Goal: Task Accomplishment & Management: Use online tool/utility

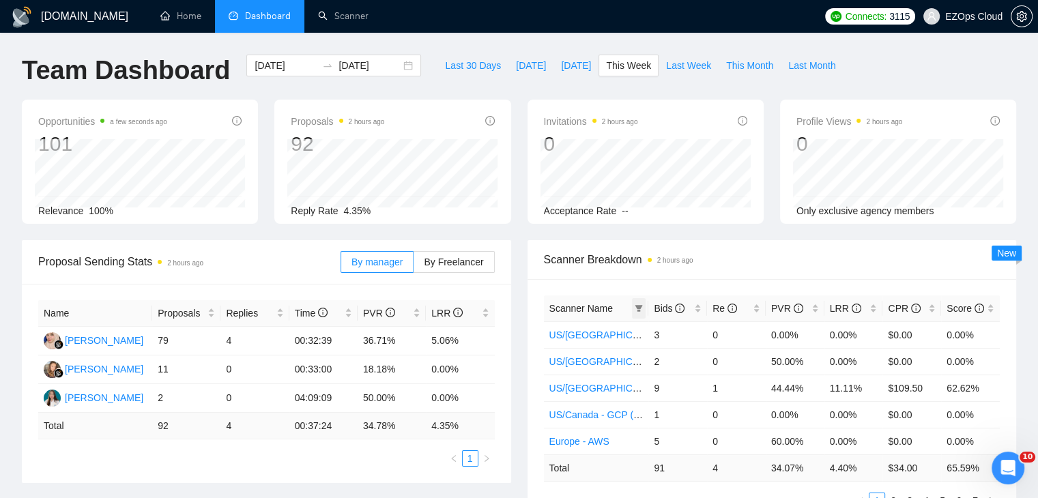
click at [640, 309] on icon "filter" at bounding box center [639, 308] width 8 height 8
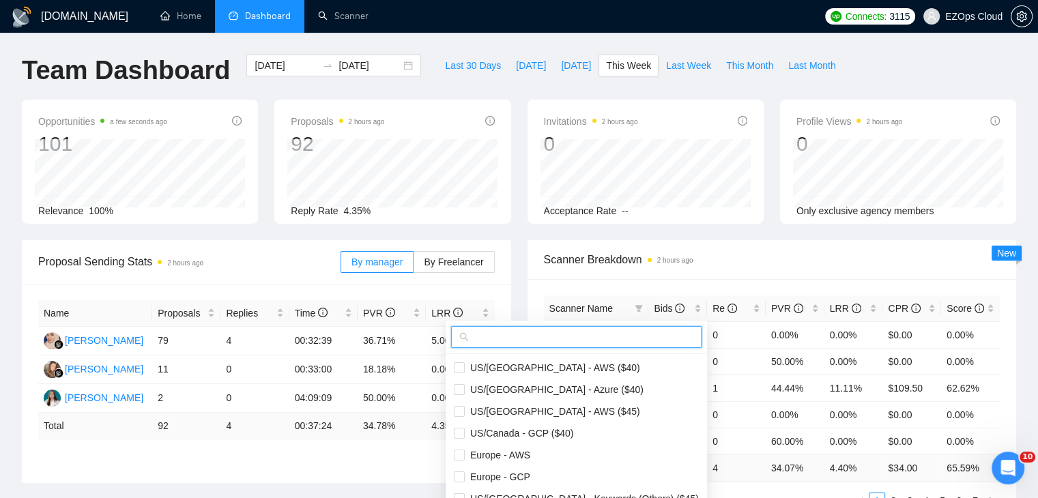
click at [605, 336] on input "text" at bounding box center [582, 337] width 222 height 15
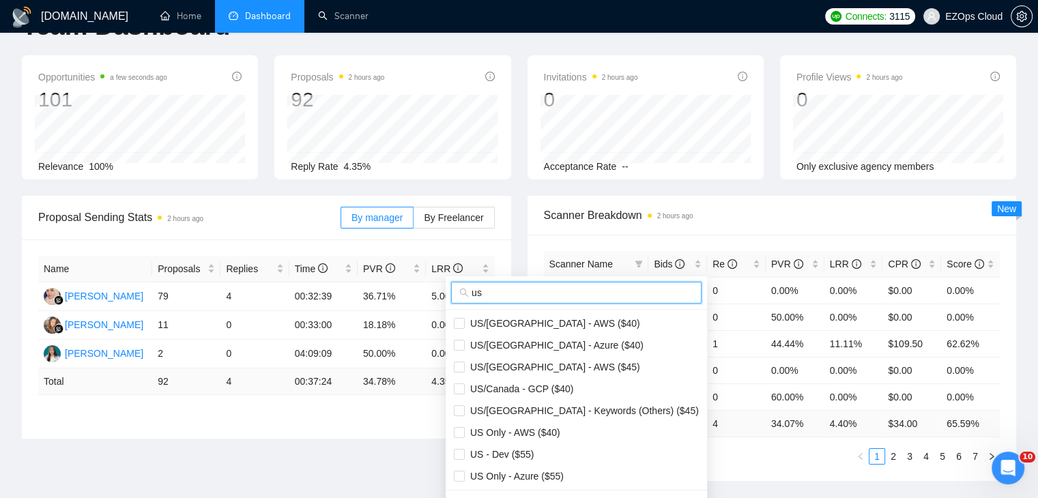
scroll to position [68, 0]
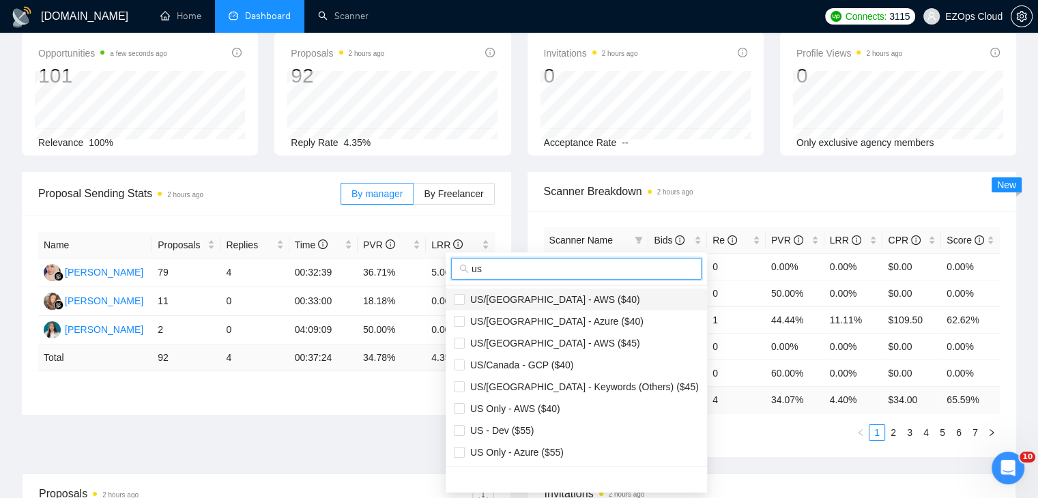
type input "us"
click at [572, 297] on span "US/[GEOGRAPHIC_DATA] - AWS ($40)" at bounding box center [576, 299] width 245 height 15
checkbox input "true"
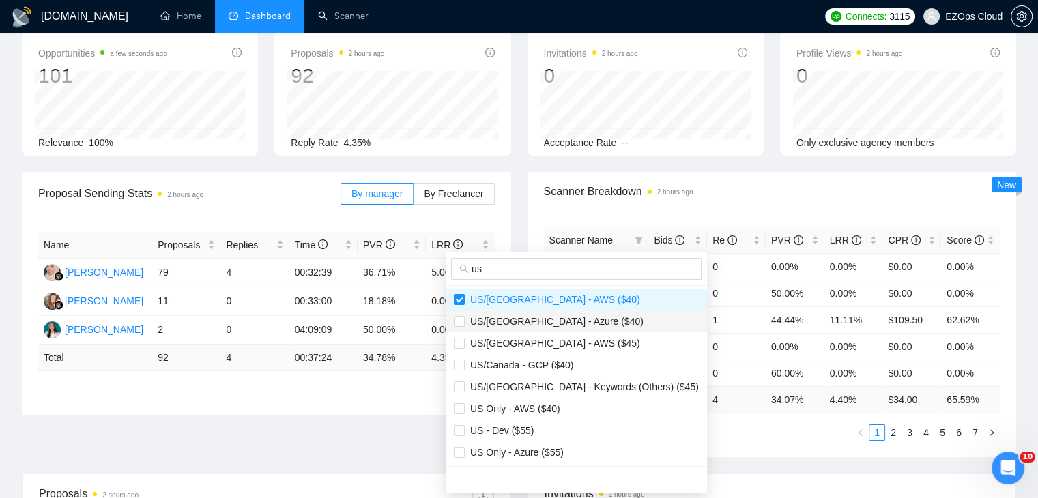
click at [572, 316] on span "US/[GEOGRAPHIC_DATA] - Azure ($40)" at bounding box center [554, 321] width 179 height 11
checkbox input "true"
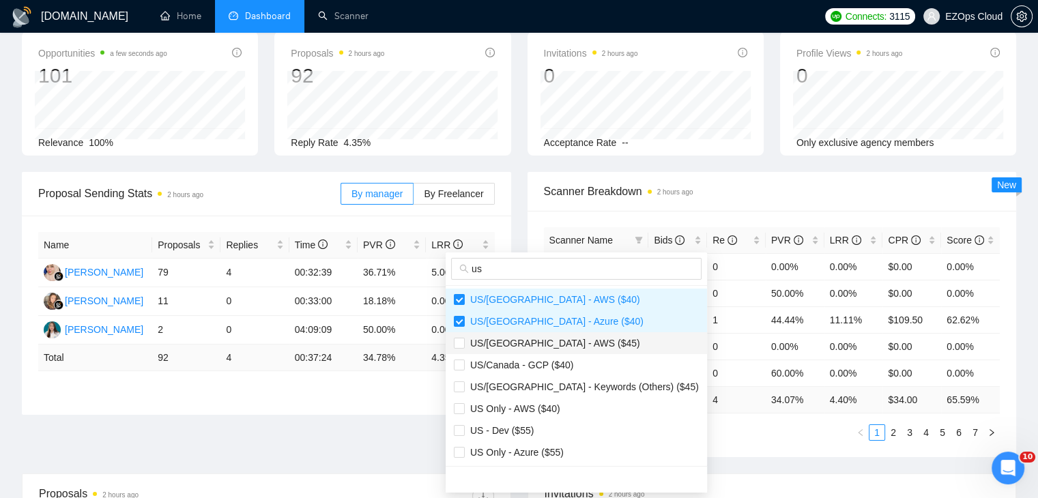
click at [570, 342] on span "US/[GEOGRAPHIC_DATA] - AWS ($45)" at bounding box center [576, 343] width 245 height 15
checkbox input "true"
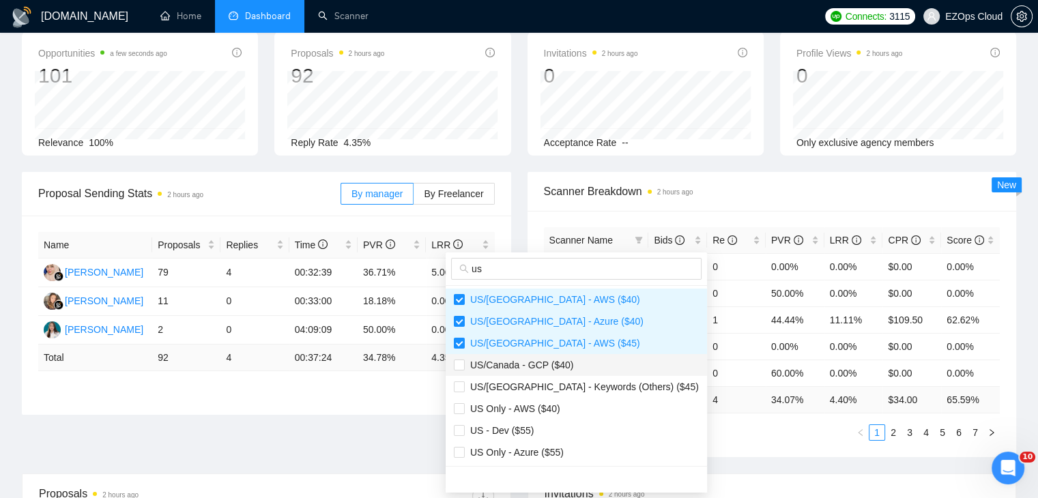
click at [568, 363] on span "US/Canada - GCP ($40)" at bounding box center [576, 365] width 245 height 15
checkbox input "true"
click at [567, 409] on span "US Only - AWS ($40)" at bounding box center [576, 408] width 245 height 15
checkbox input "true"
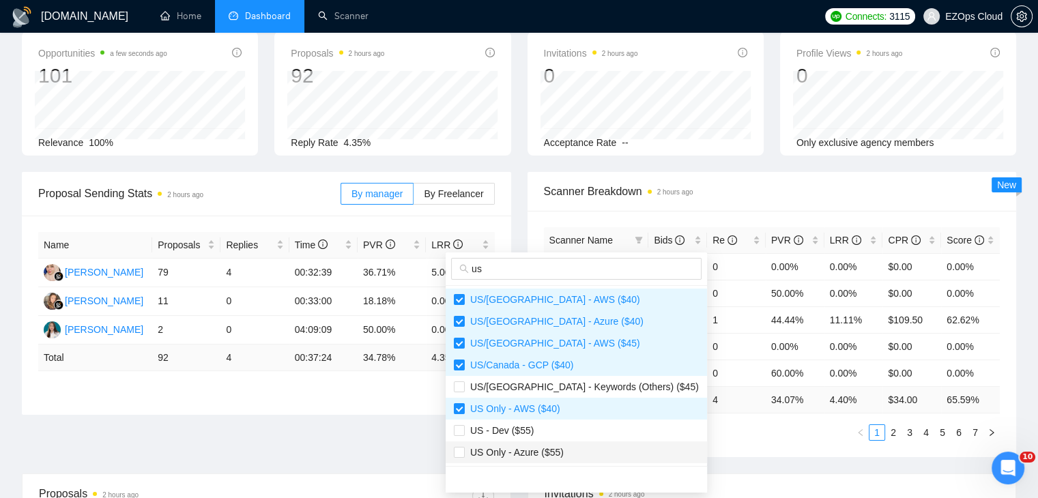
click at [560, 450] on span "US Only - Azure ($55)" at bounding box center [514, 452] width 99 height 11
checkbox input "true"
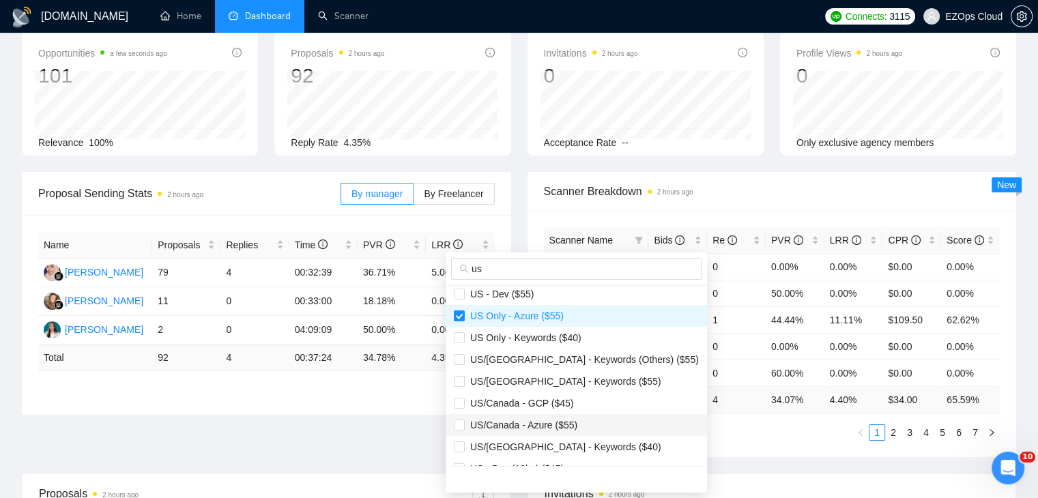
scroll to position [136, 0]
click at [554, 334] on span "US Only - Keywords ($40)" at bounding box center [523, 337] width 117 height 11
checkbox input "true"
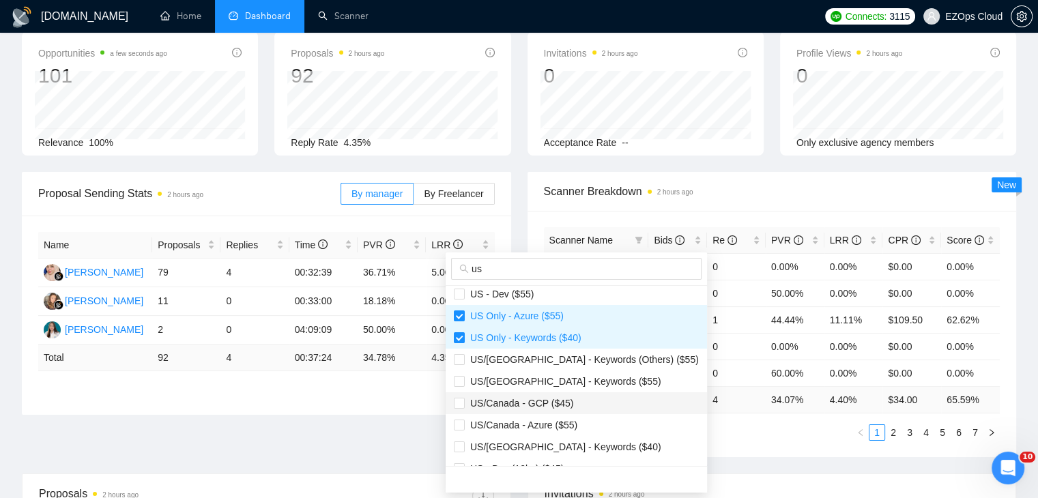
click at [557, 403] on span "US/Canada - GCP ($45)" at bounding box center [519, 403] width 108 height 11
checkbox input "true"
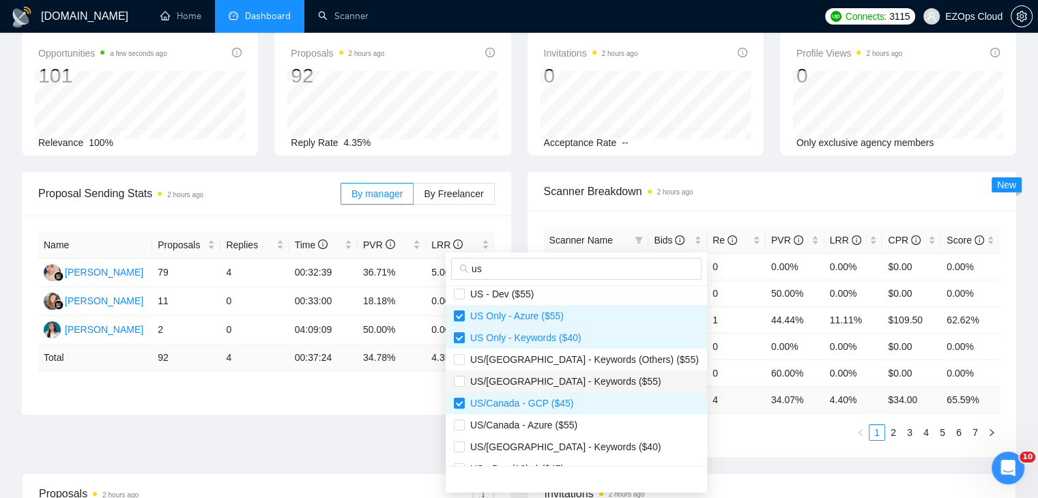
click at [547, 380] on span "US/[GEOGRAPHIC_DATA] - Keywords ($55)" at bounding box center [563, 381] width 197 height 11
checkbox input "true"
click at [555, 426] on span "US/Canada - Azure ($55)" at bounding box center [521, 425] width 113 height 11
checkbox input "true"
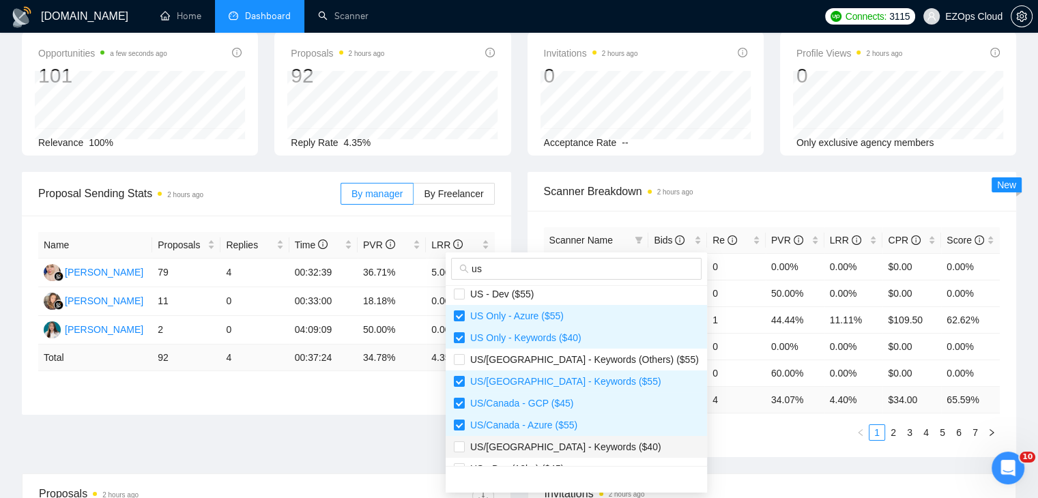
click at [565, 443] on span "US/[GEOGRAPHIC_DATA] - Keywords ($40)" at bounding box center [563, 446] width 197 height 11
checkbox input "true"
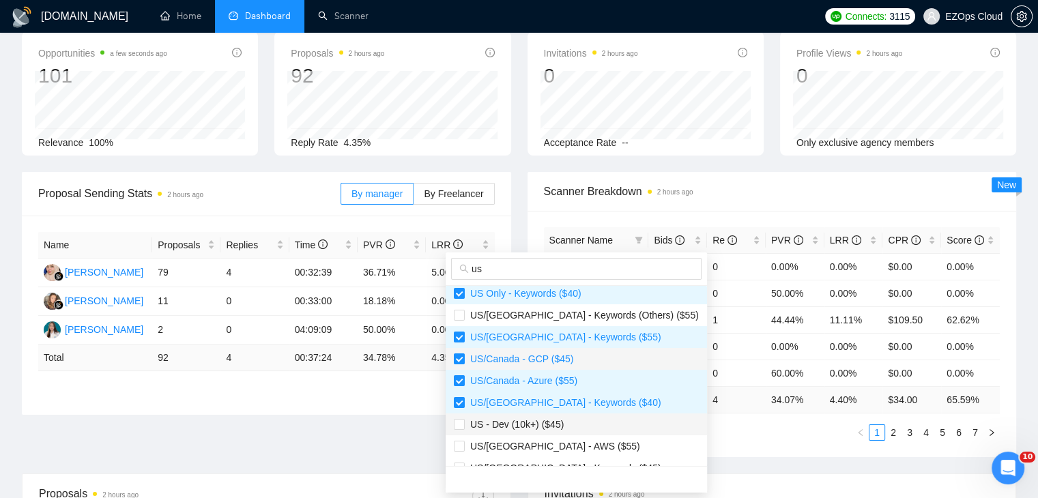
scroll to position [205, 0]
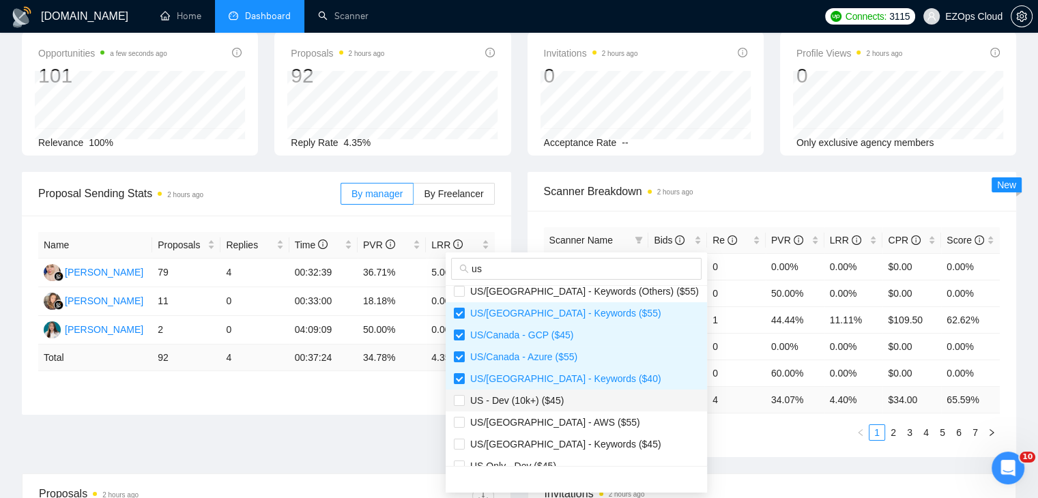
click at [562, 402] on span "US - Dev (10k+) ($45)" at bounding box center [576, 400] width 245 height 15
checkbox input "false"
click at [564, 421] on span "US/[GEOGRAPHIC_DATA] - AWS ($55)" at bounding box center [552, 422] width 175 height 11
checkbox input "true"
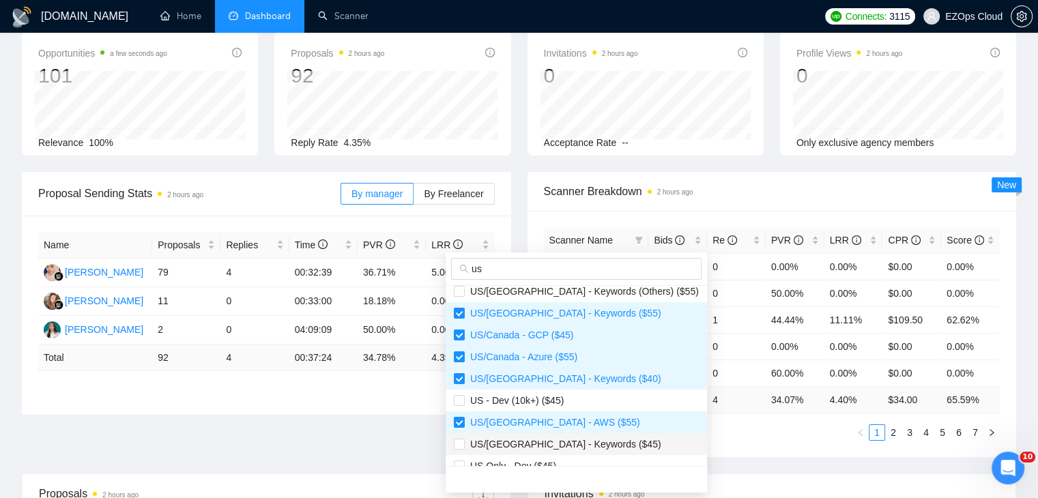
click at [575, 445] on span "US/[GEOGRAPHIC_DATA] - Keywords ($45)" at bounding box center [563, 444] width 197 height 11
checkbox input "true"
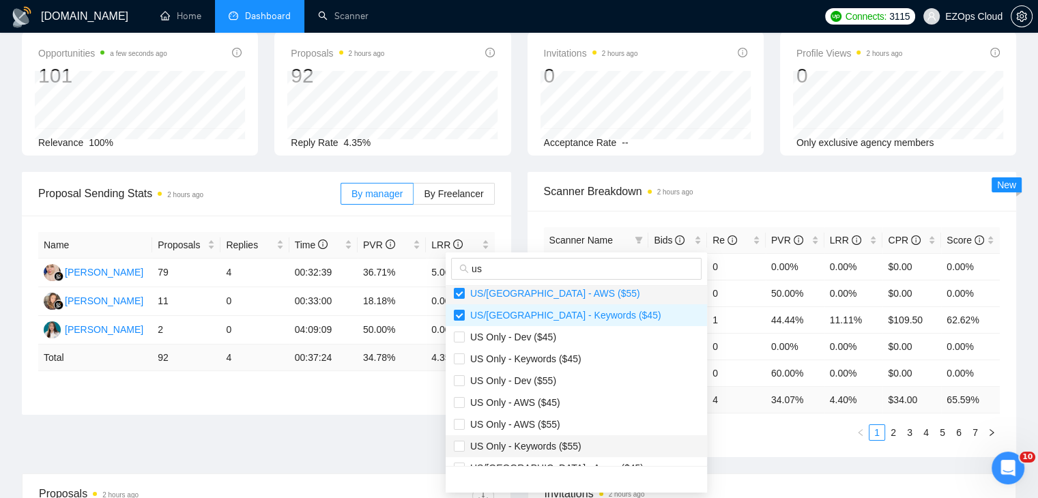
scroll to position [341, 0]
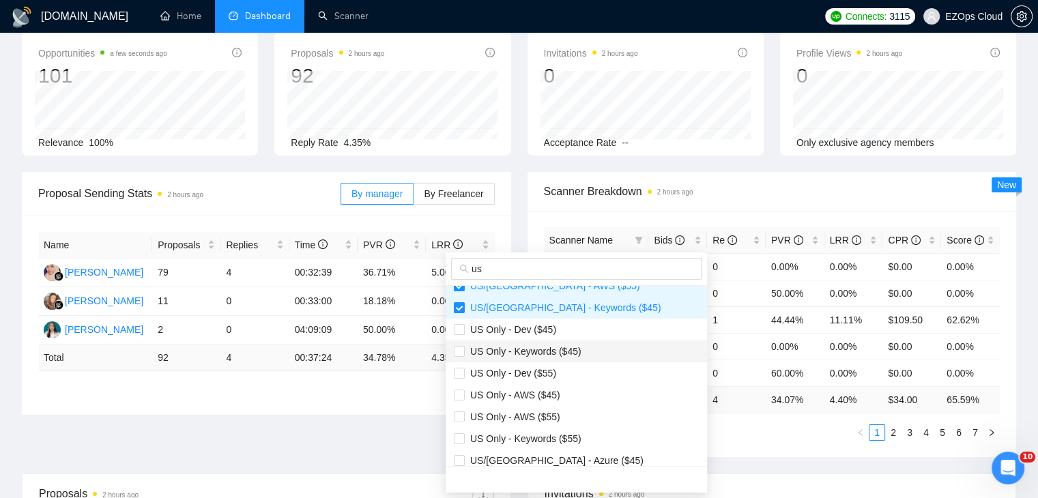
click at [540, 351] on span "US Only - Keywords ($45)" at bounding box center [523, 351] width 117 height 11
checkbox input "true"
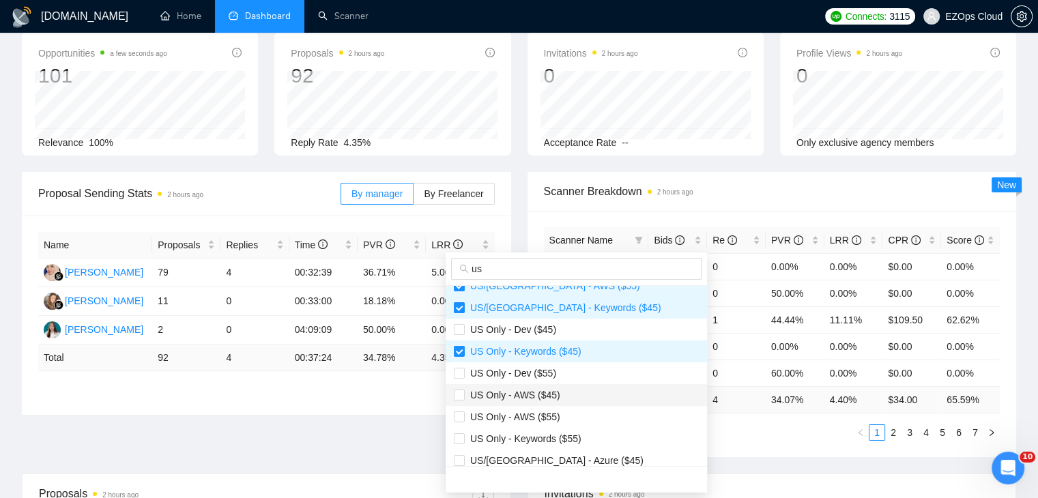
click at [551, 395] on span "US Only - AWS ($45)" at bounding box center [513, 395] width 96 height 11
checkbox input "true"
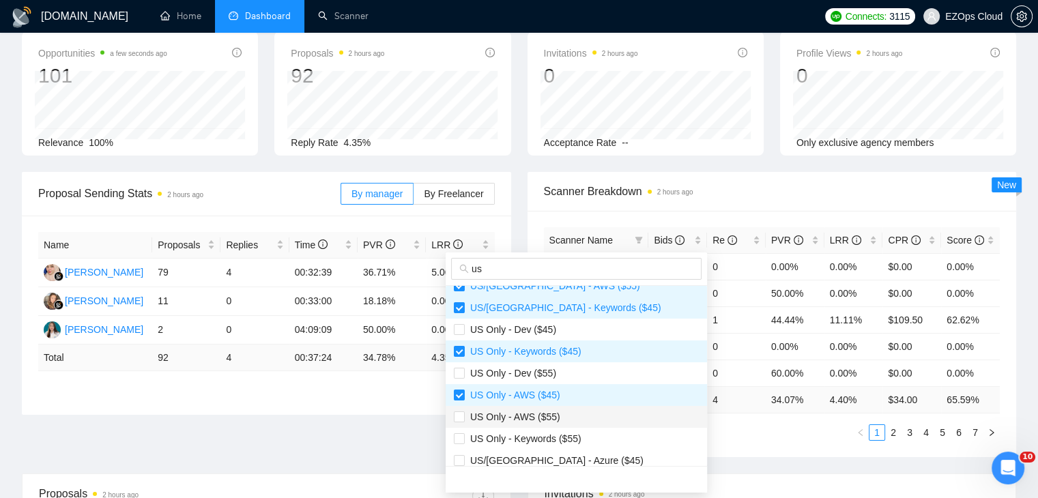
click at [555, 418] on span "US Only - AWS ($55)" at bounding box center [513, 416] width 96 height 11
checkbox input "true"
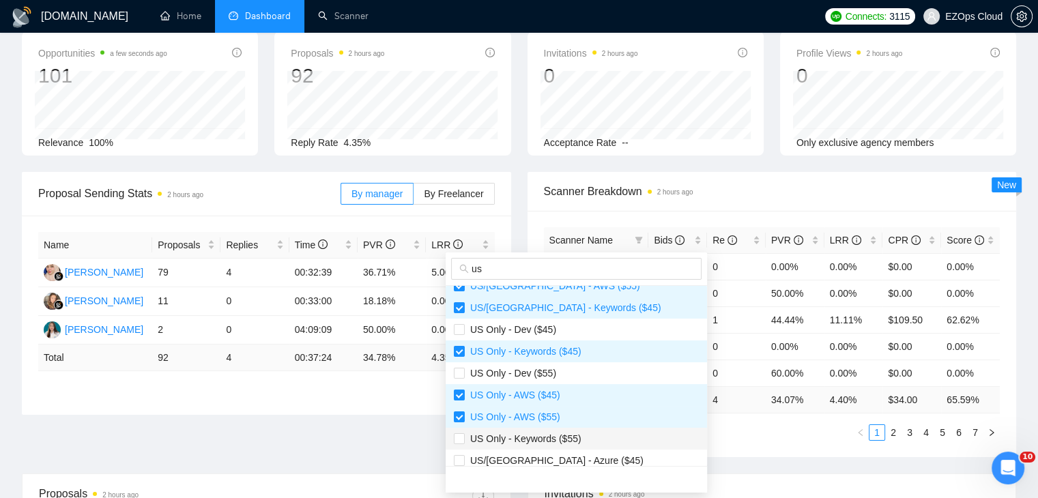
click at [565, 445] on span "US Only - Keywords ($55)" at bounding box center [576, 438] width 245 height 15
checkbox input "true"
click at [575, 454] on span "US/[GEOGRAPHIC_DATA] - Azure ($45)" at bounding box center [576, 460] width 245 height 15
checkbox input "true"
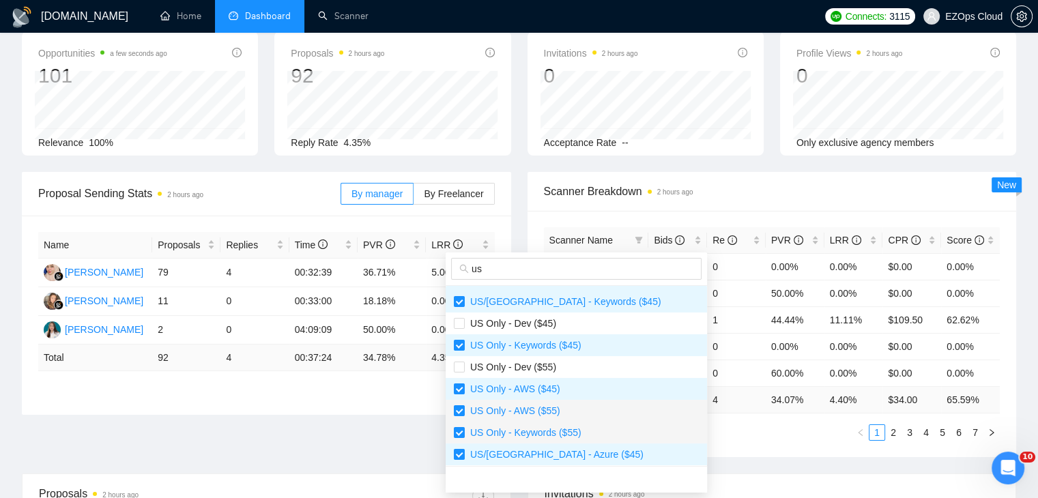
scroll to position [349, 0]
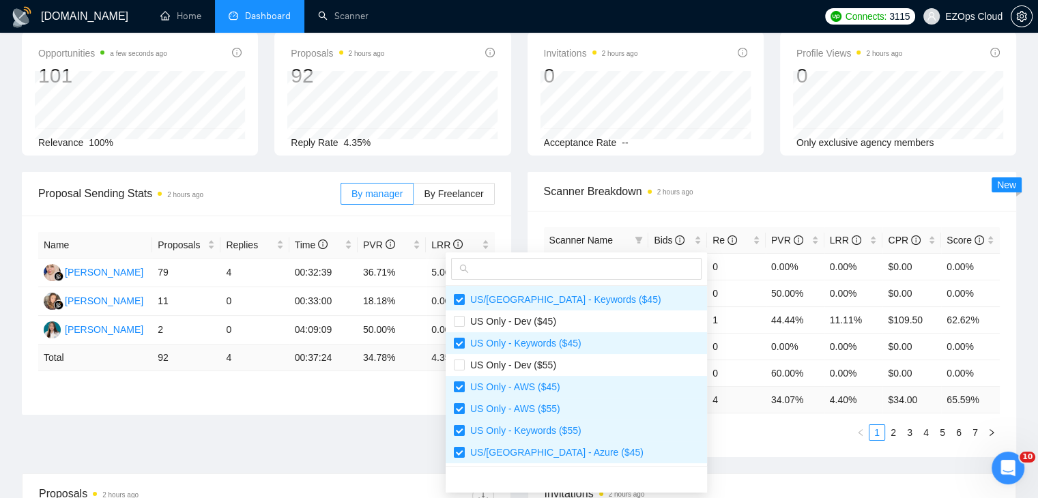
click at [695, 440] on div "Scanner Name Bids Re PVR LRR CPR Score [GEOGRAPHIC_DATA]/[GEOGRAPHIC_DATA] - AW…" at bounding box center [771, 334] width 489 height 246
